Goal: Navigation & Orientation: Understand site structure

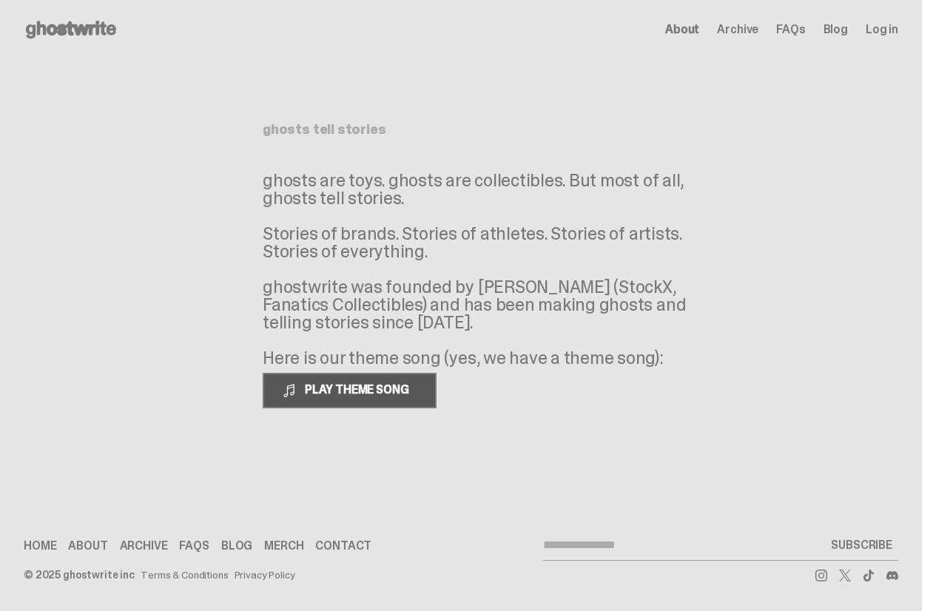
click at [375, 400] on button "PLAY THEME SONG" at bounding box center [350, 391] width 174 height 36
click at [699, 36] on span "About" at bounding box center [682, 30] width 34 height 12
click at [334, 396] on span "PLAY THEME SONG" at bounding box center [358, 390] width 119 height 16
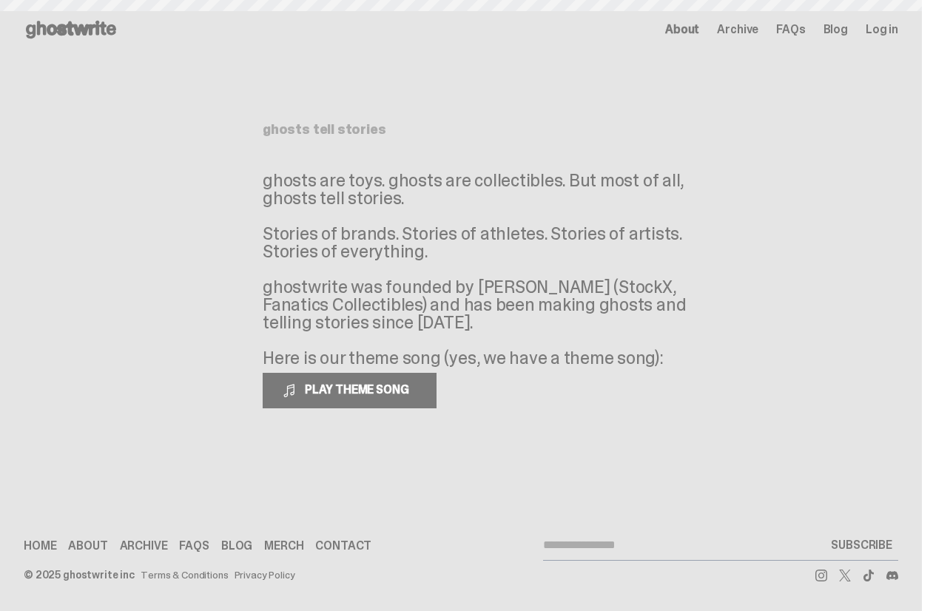
click at [718, 33] on div "About Archive FAQs Blog Log in" at bounding box center [781, 30] width 233 height 18
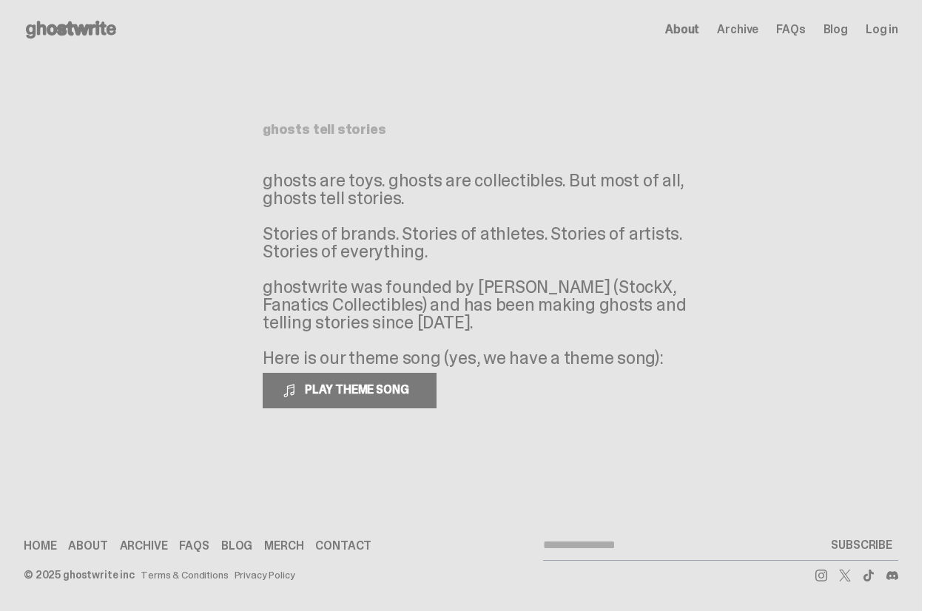
click at [699, 29] on span "About" at bounding box center [682, 30] width 34 height 12
click at [758, 24] on span "Archive" at bounding box center [737, 30] width 41 height 12
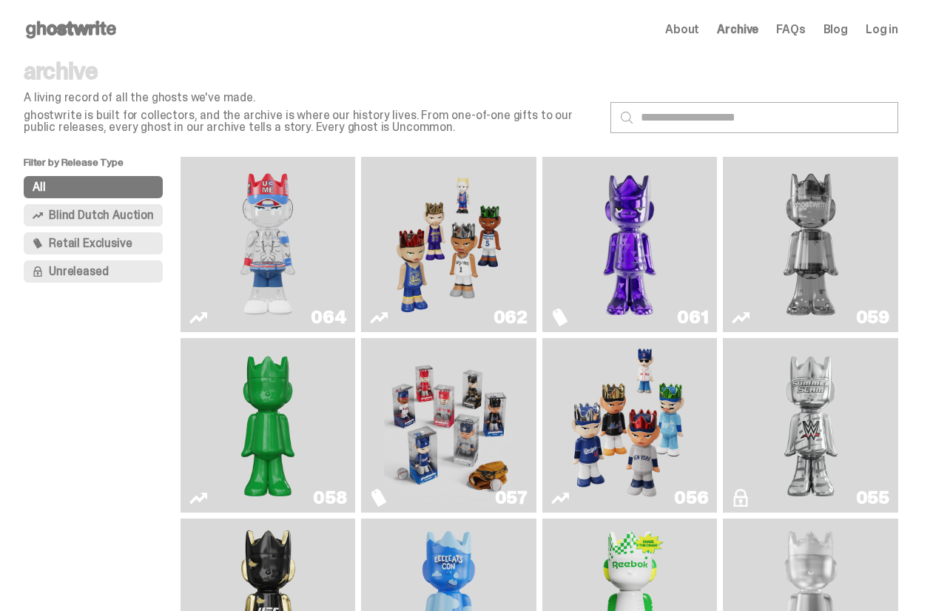
click at [793, 28] on span "FAQs" at bounding box center [790, 30] width 29 height 12
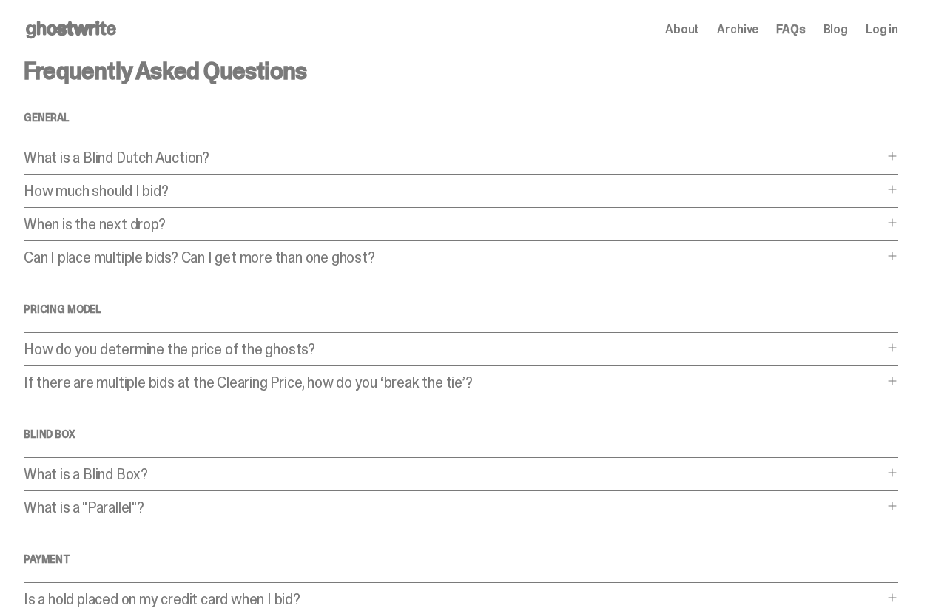
click at [840, 26] on link "Blog" at bounding box center [835, 30] width 24 height 12
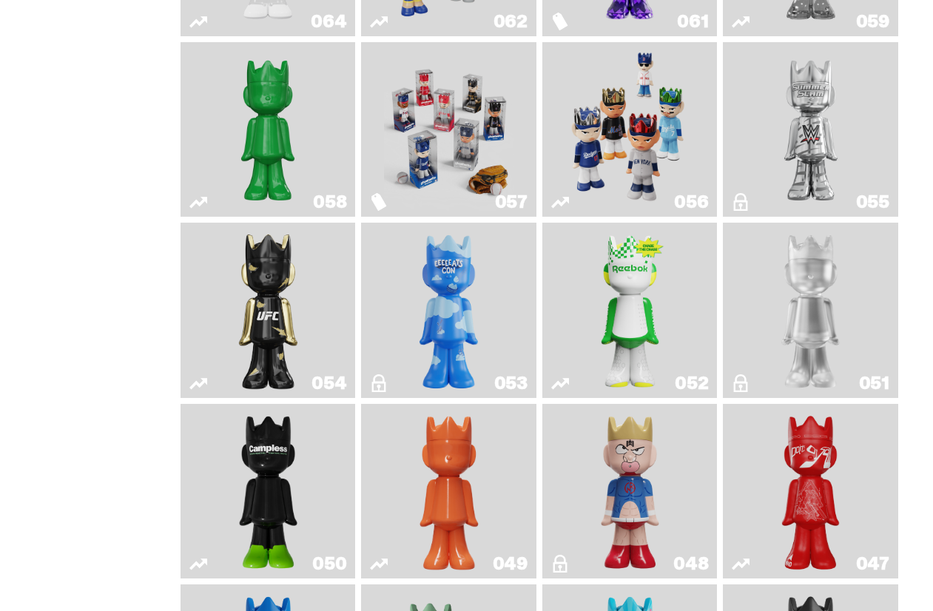
scroll to position [780, 0]
